Goal: Communication & Community: Participate in discussion

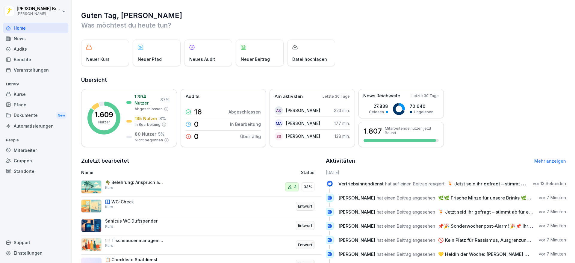
click at [24, 40] on div "News" at bounding box center [35, 38] width 65 height 10
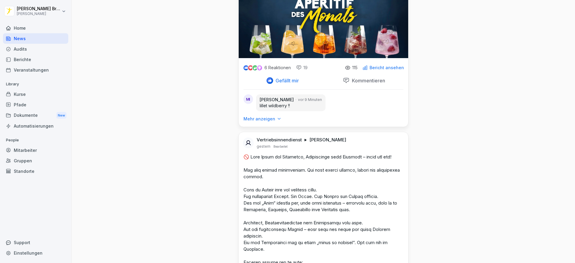
scroll to position [188, 0]
click at [263, 117] on div "MI [PERSON_NAME] vor 9 Minuten lillet wildberry !!" at bounding box center [324, 103] width 170 height 26
click at [263, 123] on p "Mehr anzeigen" at bounding box center [260, 120] width 32 height 6
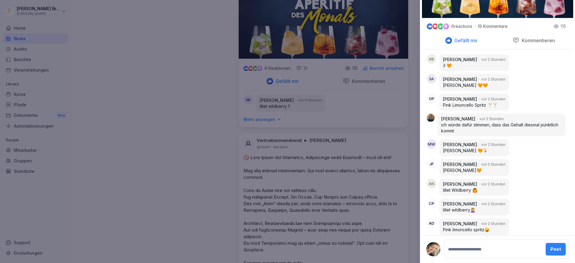
scroll to position [246, 0]
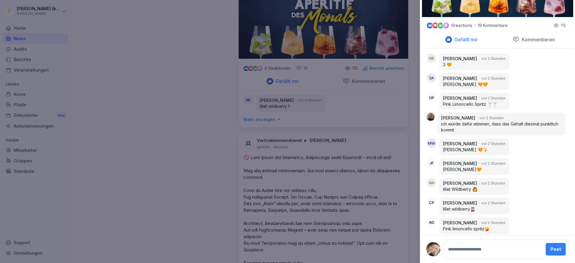
click at [207, 62] on div at bounding box center [287, 131] width 575 height 263
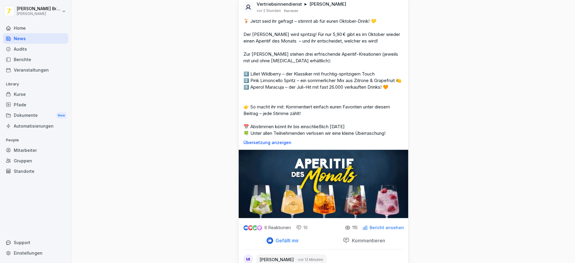
scroll to position [0, 0]
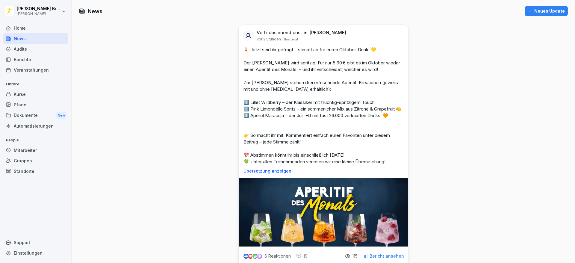
click at [534, 13] on div "Neues Update" at bounding box center [546, 11] width 37 height 7
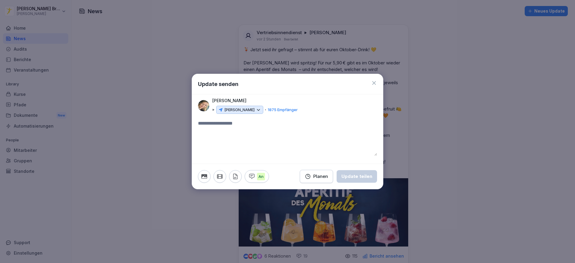
click at [240, 112] on p "[PERSON_NAME]" at bounding box center [239, 110] width 30 height 6
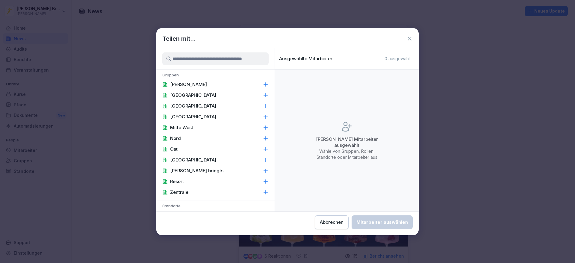
click at [188, 104] on div "[GEOGRAPHIC_DATA]" at bounding box center [215, 106] width 118 height 11
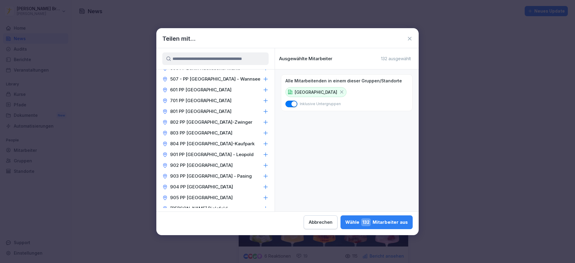
scroll to position [543, 0]
click at [203, 184] on p "904 PP [GEOGRAPHIC_DATA]" at bounding box center [201, 187] width 63 height 6
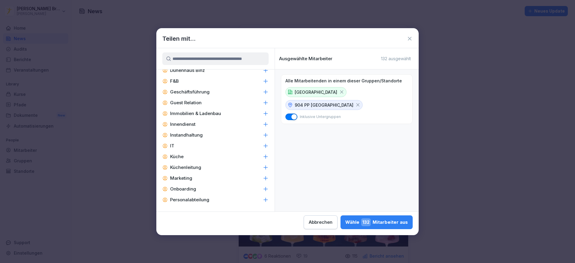
scroll to position [923, 0]
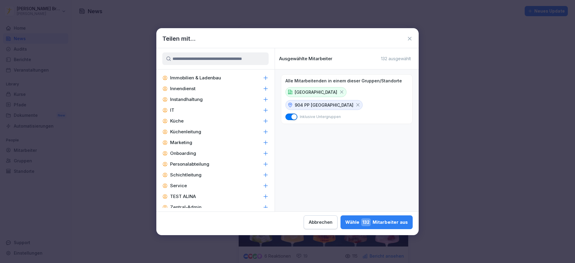
click at [315, 220] on div "Abbrechen" at bounding box center [321, 222] width 24 height 7
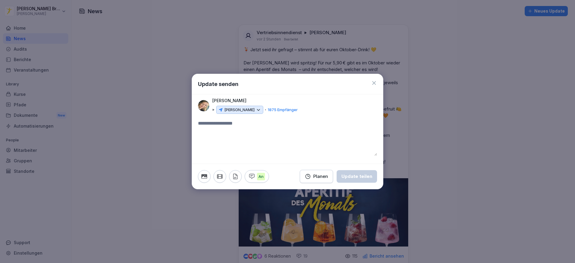
click at [376, 84] on icon at bounding box center [374, 83] width 4 height 4
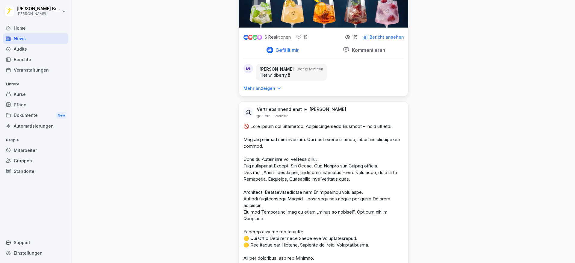
scroll to position [219, 0]
click at [28, 13] on html "[PERSON_NAME] [PERSON_NAME] Home News Audits Berichte Veranstaltungen Library K…" at bounding box center [287, 131] width 575 height 263
click at [34, 37] on div "Abmelden" at bounding box center [38, 37] width 59 height 11
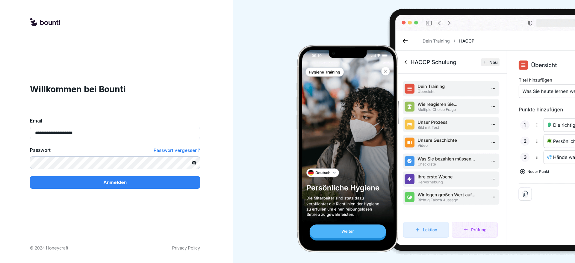
click at [107, 135] on input "**********" at bounding box center [115, 133] width 170 height 13
type input "**********"
click at [107, 181] on p "Anmelden" at bounding box center [114, 182] width 23 height 7
